Goal: Task Accomplishment & Management: Manage account settings

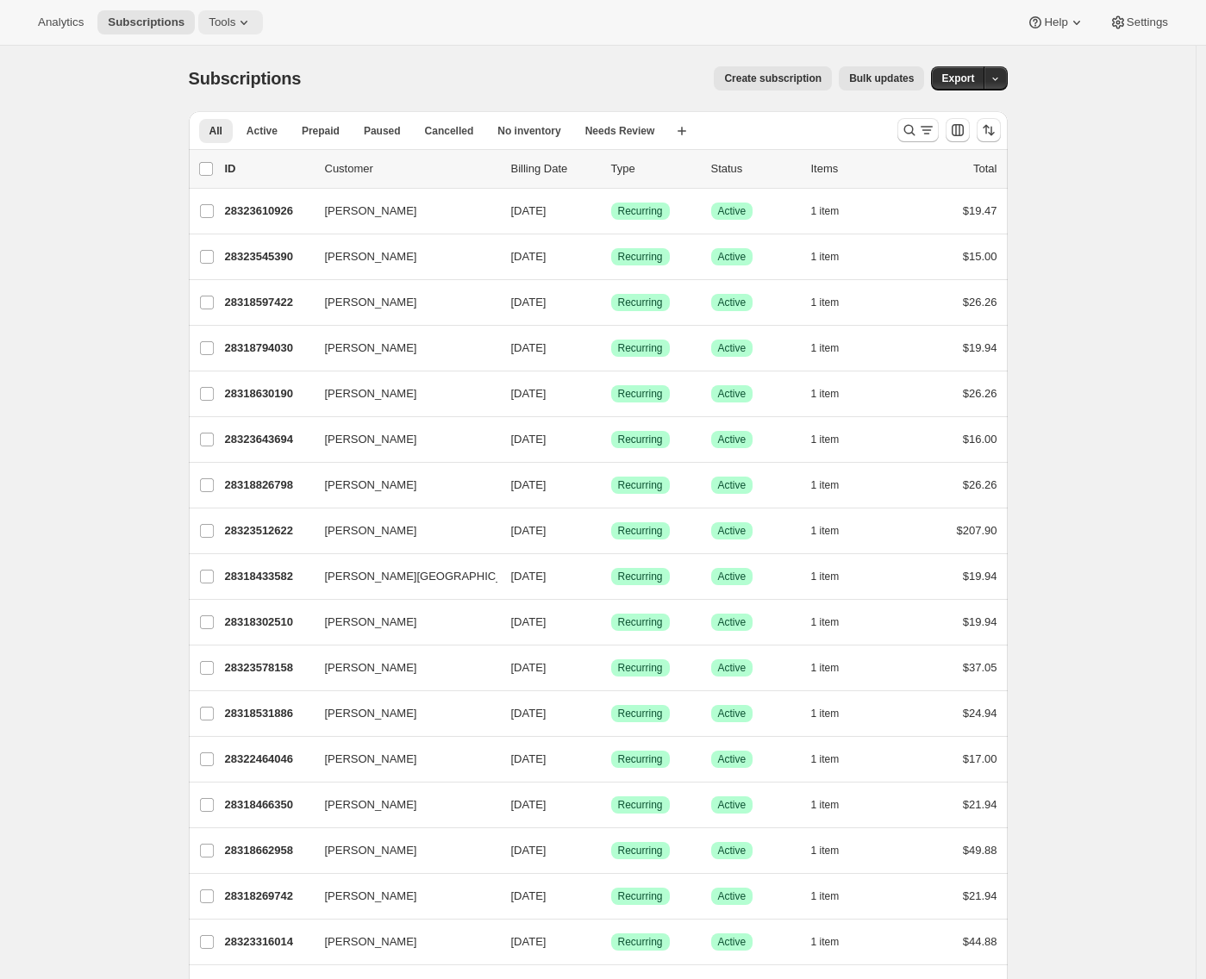
click at [235, 13] on button "Tools" at bounding box center [230, 22] width 65 height 24
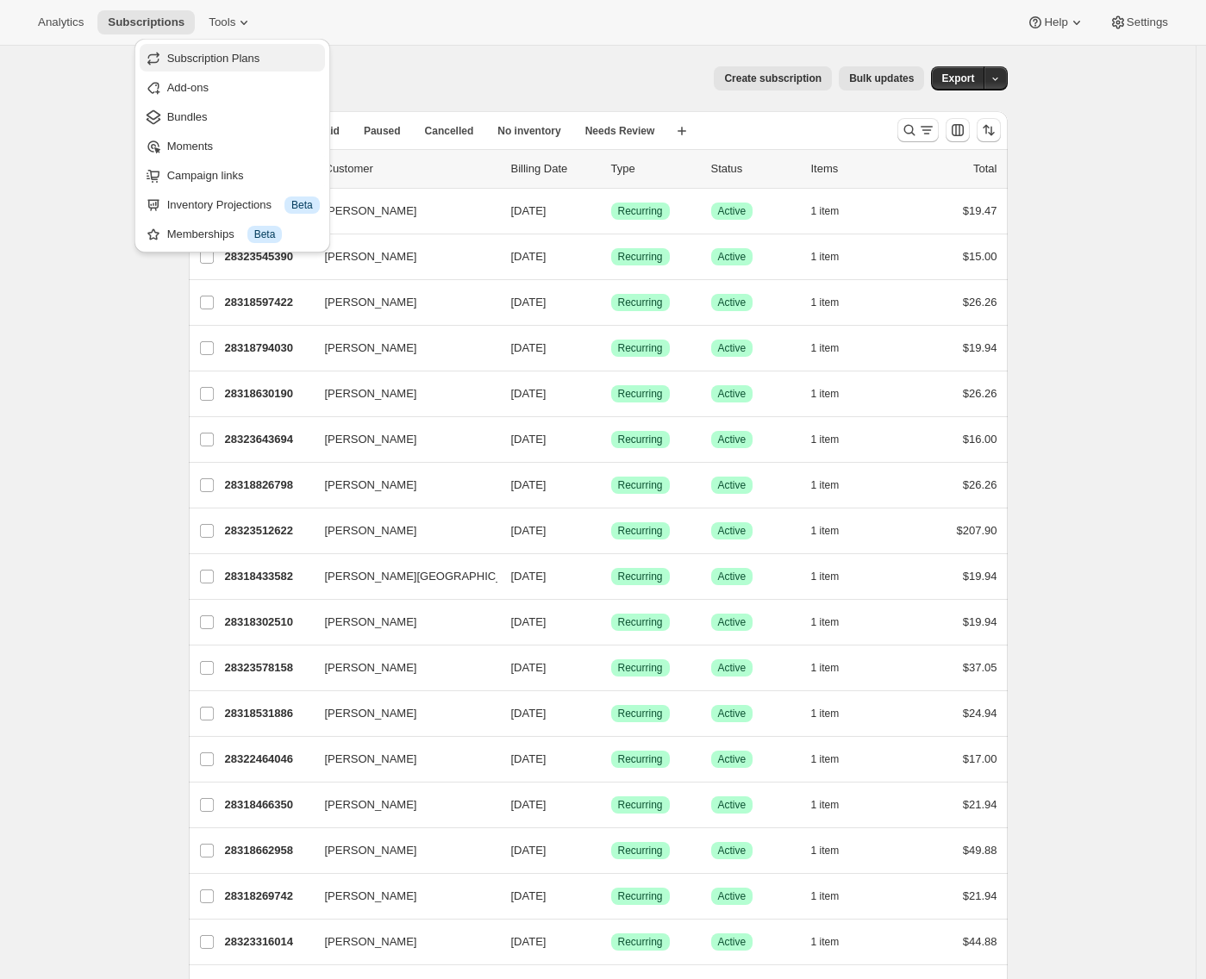
click at [206, 62] on span "Subscription Plans" at bounding box center [213, 58] width 93 height 13
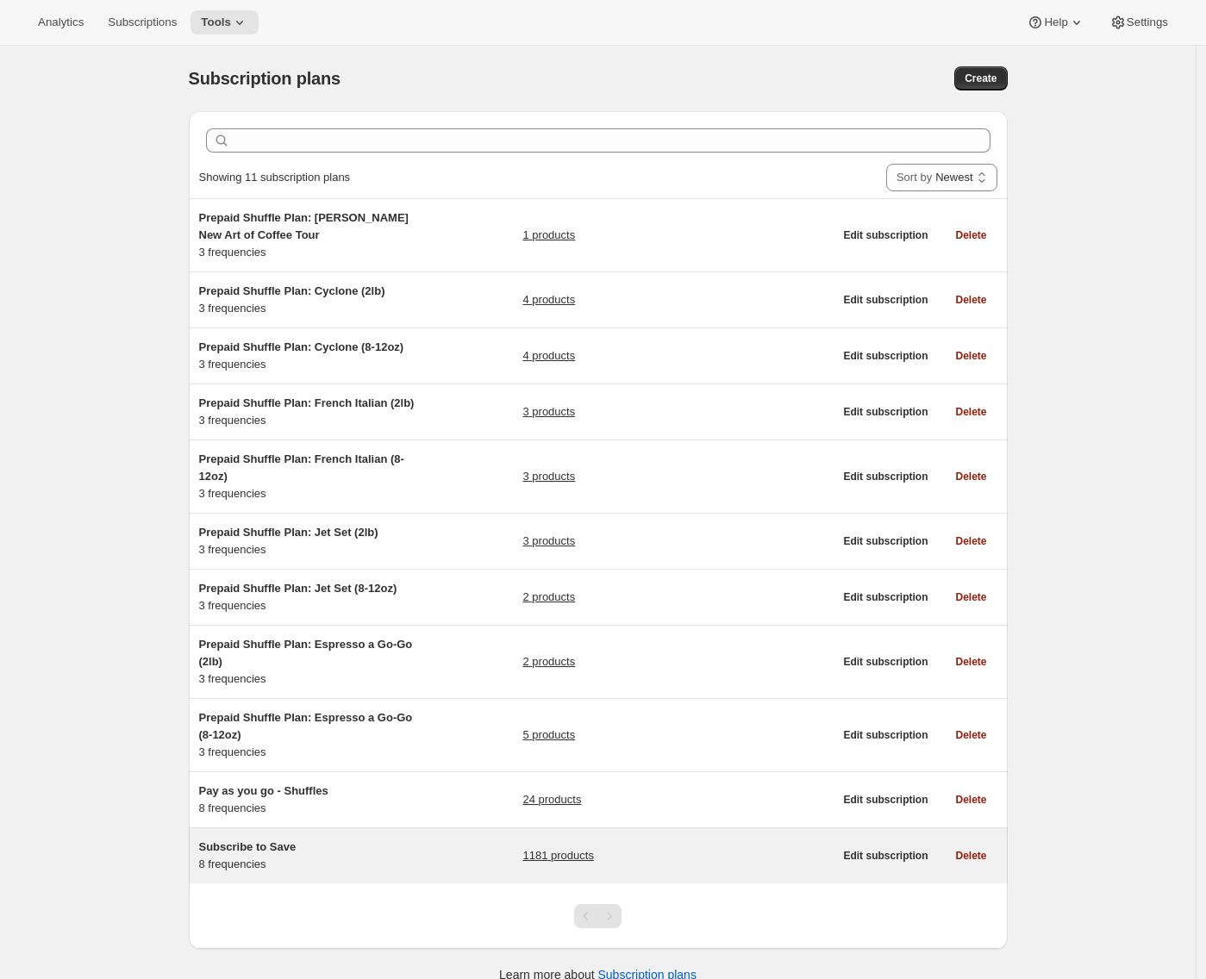
click at [272, 854] on div "Subscribe to Save 8 frequencies 1181 products Edit subscription Delete" at bounding box center [598, 856] width 819 height 55
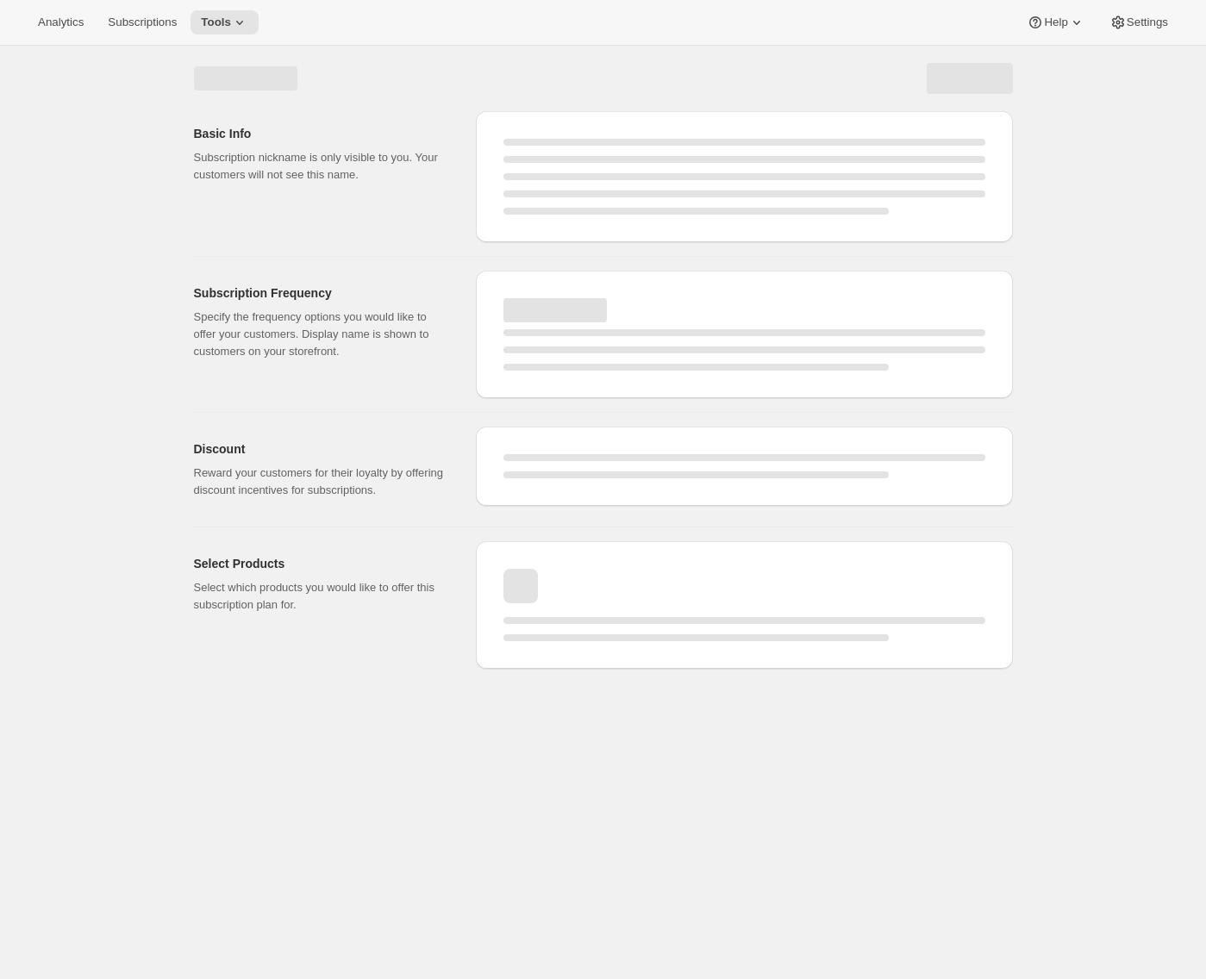
select select "WEEK"
select select "MONTH"
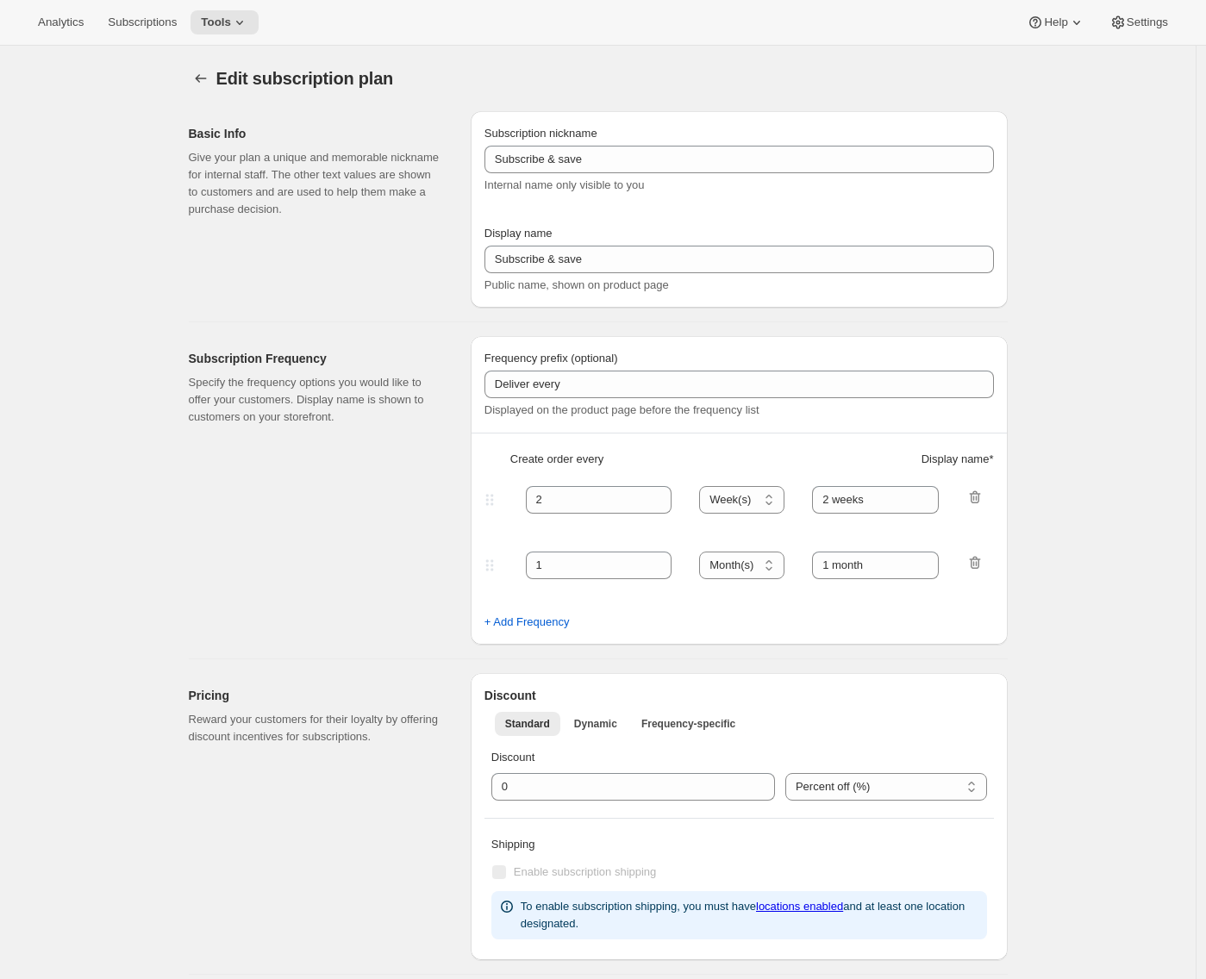
type input "Subscribe to Save"
type input "1"
type input "1 week"
type input "2"
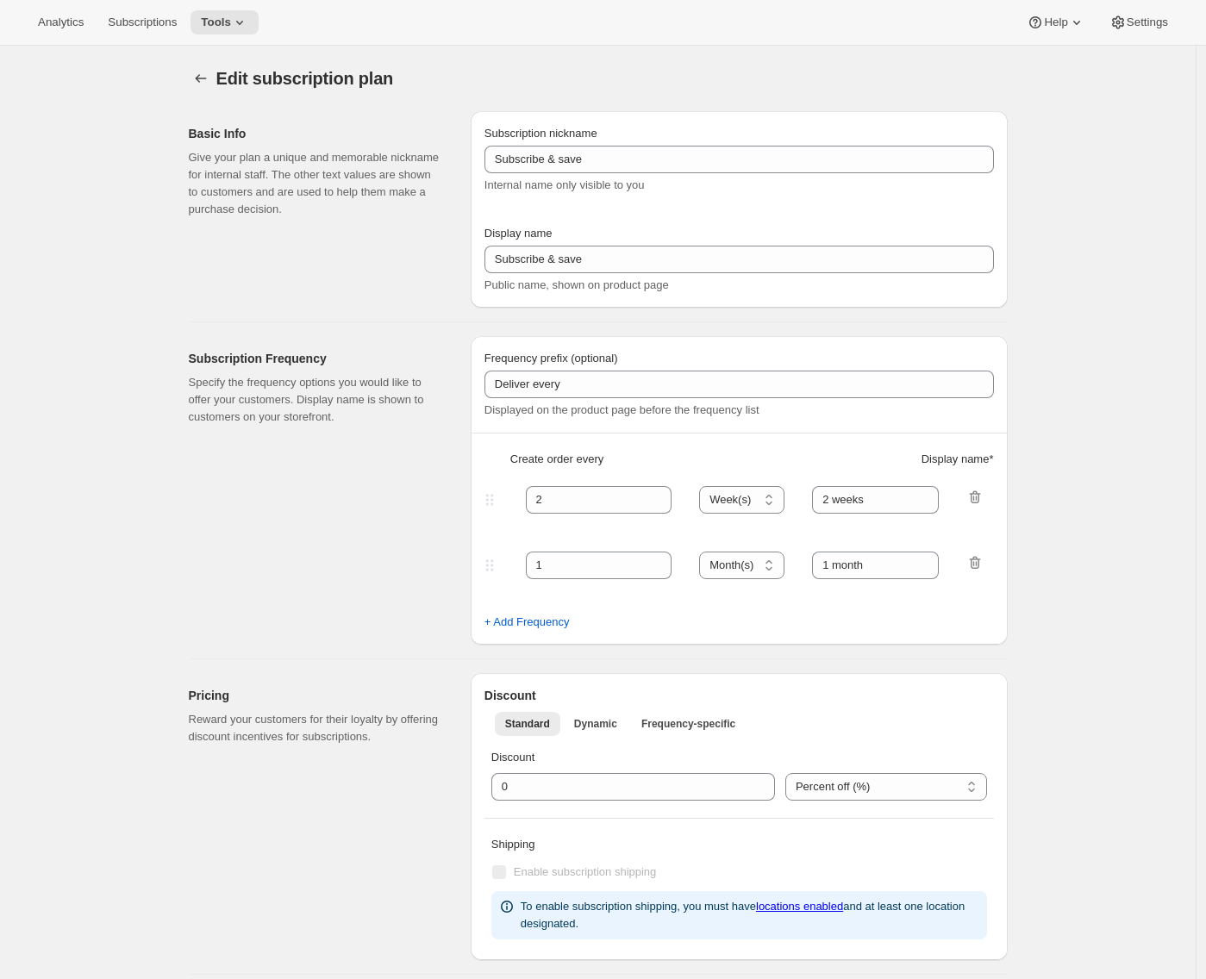
select select "WEEK"
type input "2 weeks"
type input "5"
select select "WEEK"
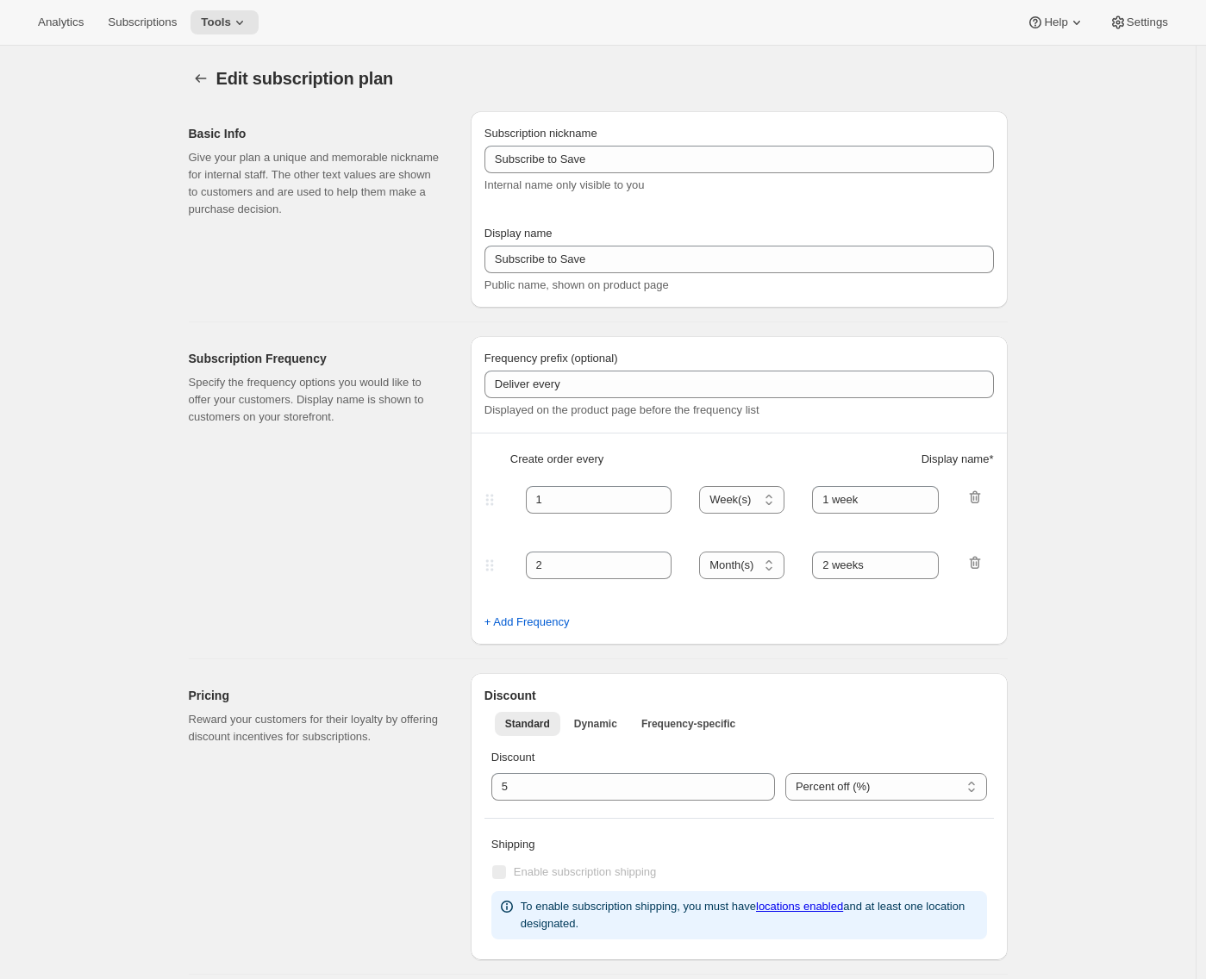
select select "WEEK"
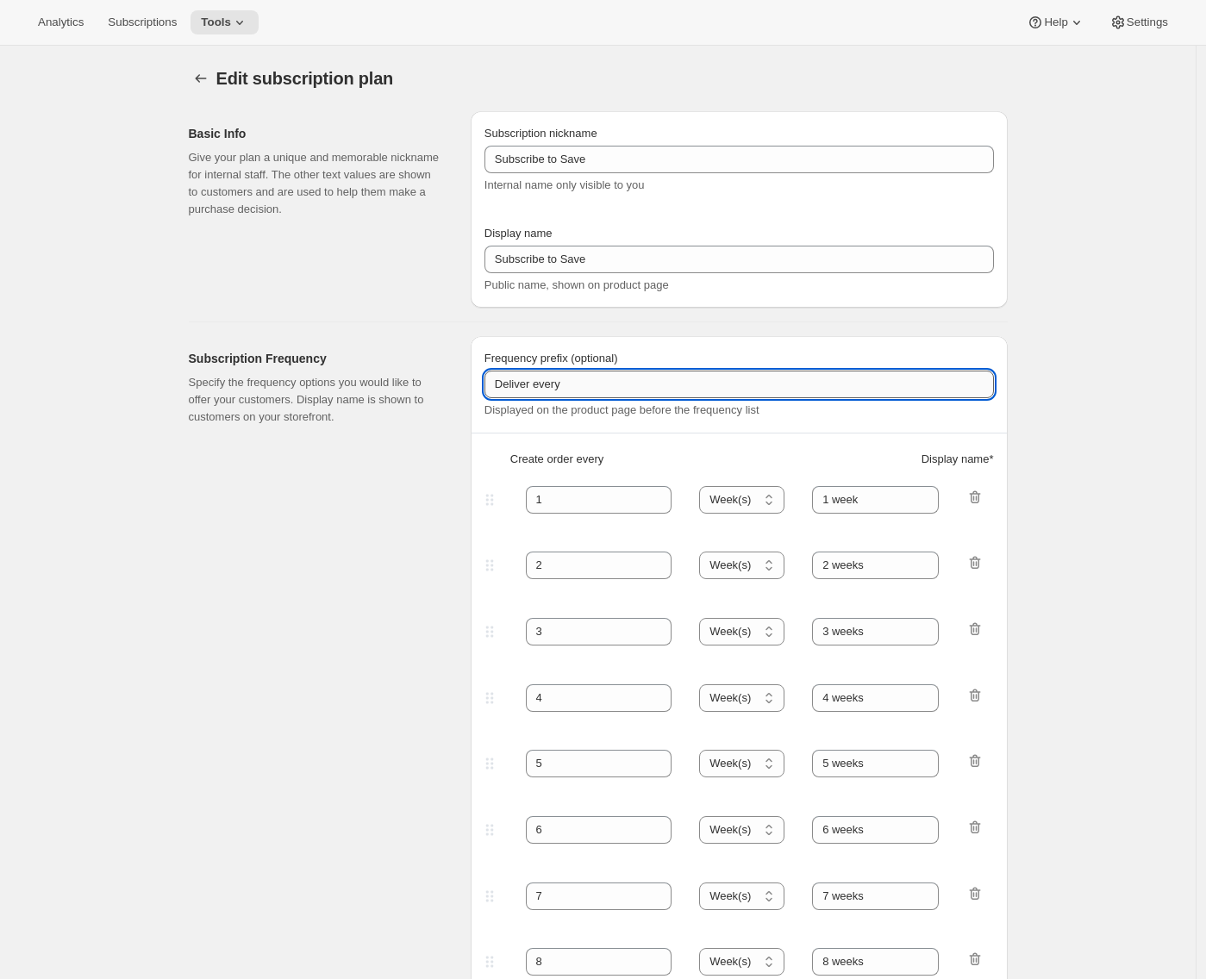
click at [626, 378] on input "Deliver every" at bounding box center [740, 385] width 510 height 28
